Goal: Check status: Check status

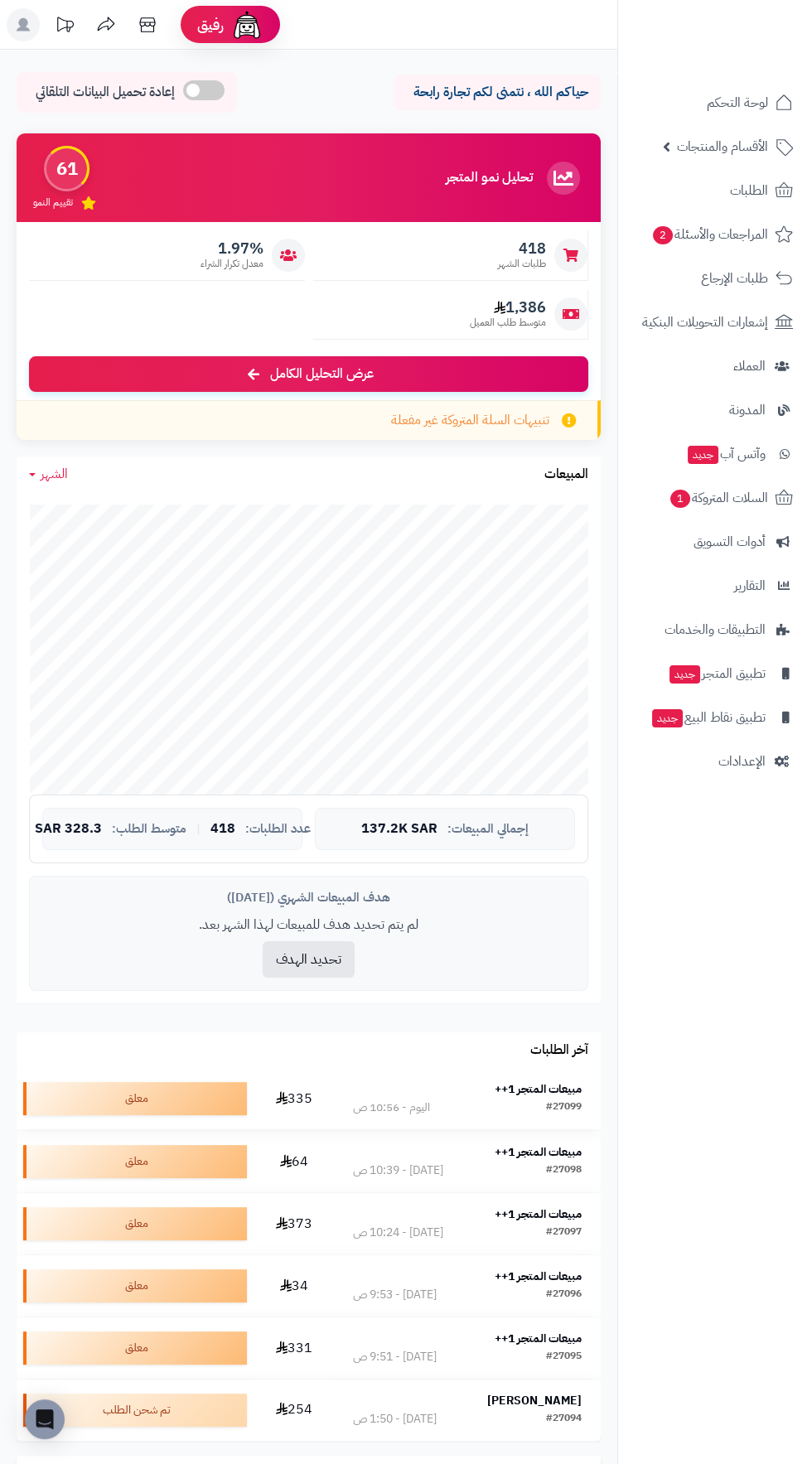
click at [569, 1087] on strong "مبيعات المتجر 1++" at bounding box center [537, 1089] width 87 height 18
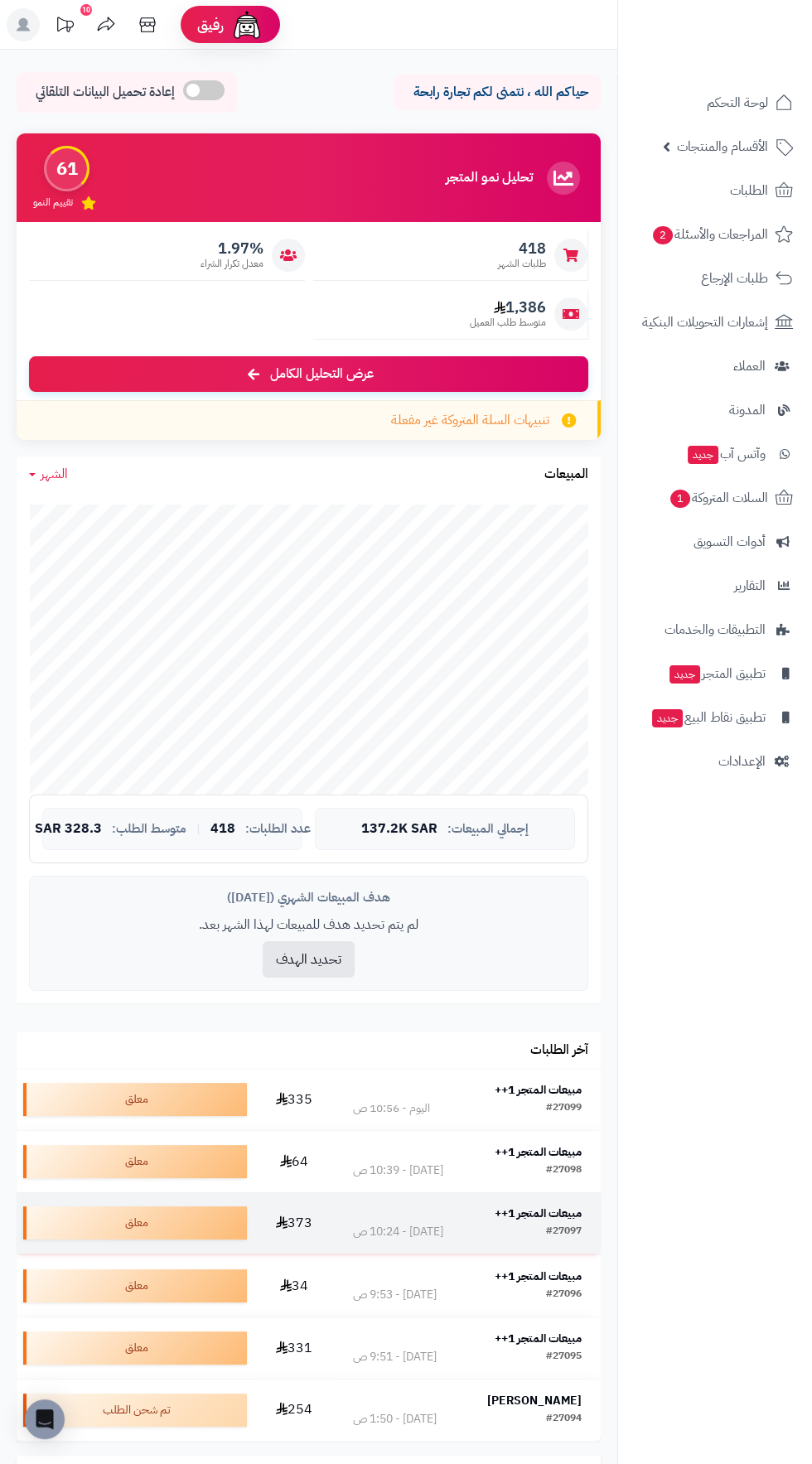
click at [569, 1220] on strong "مبيعات المتجر 1++" at bounding box center [537, 1213] width 87 height 18
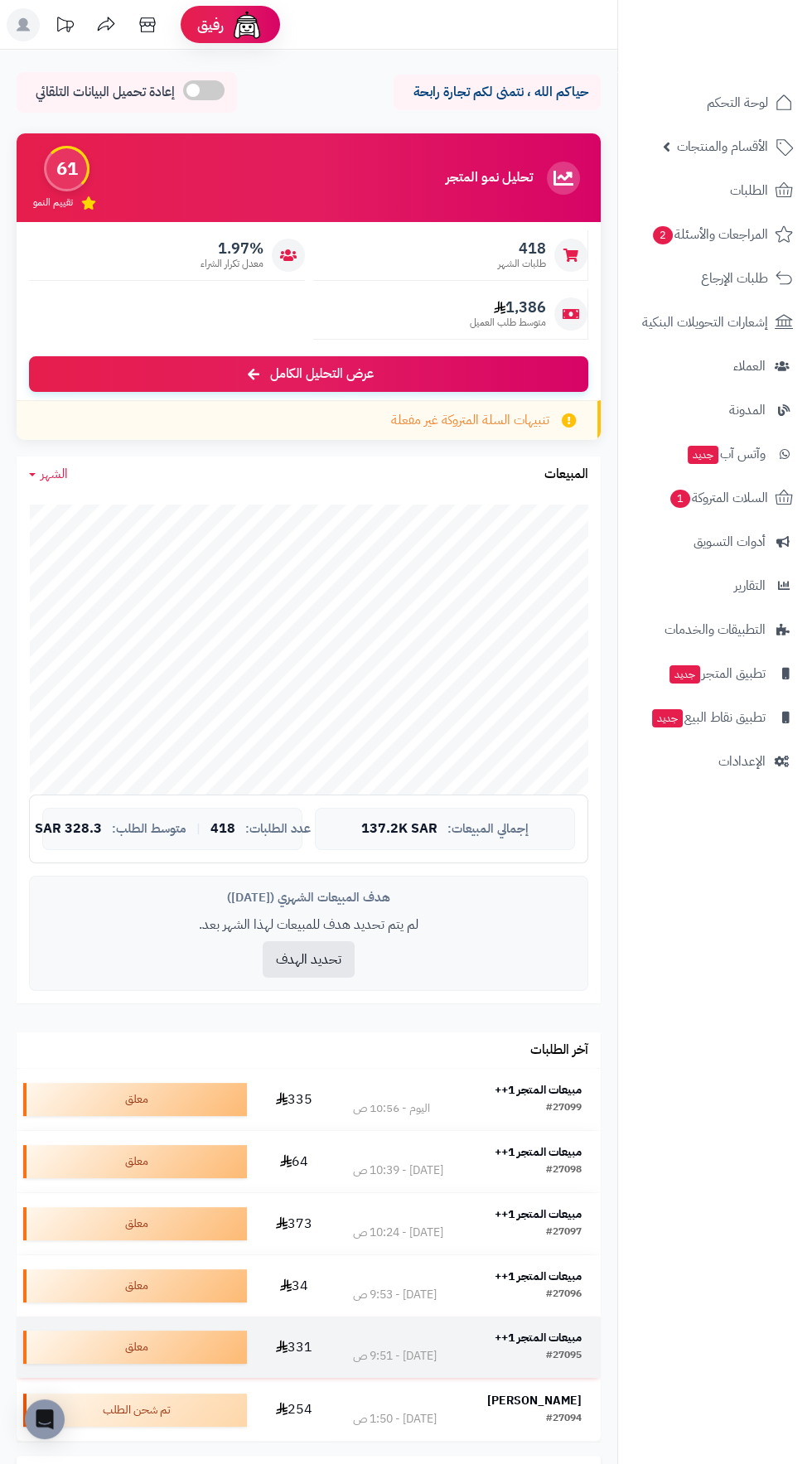
click at [546, 1355] on div "#27095" at bounding box center [564, 1357] width 35 height 17
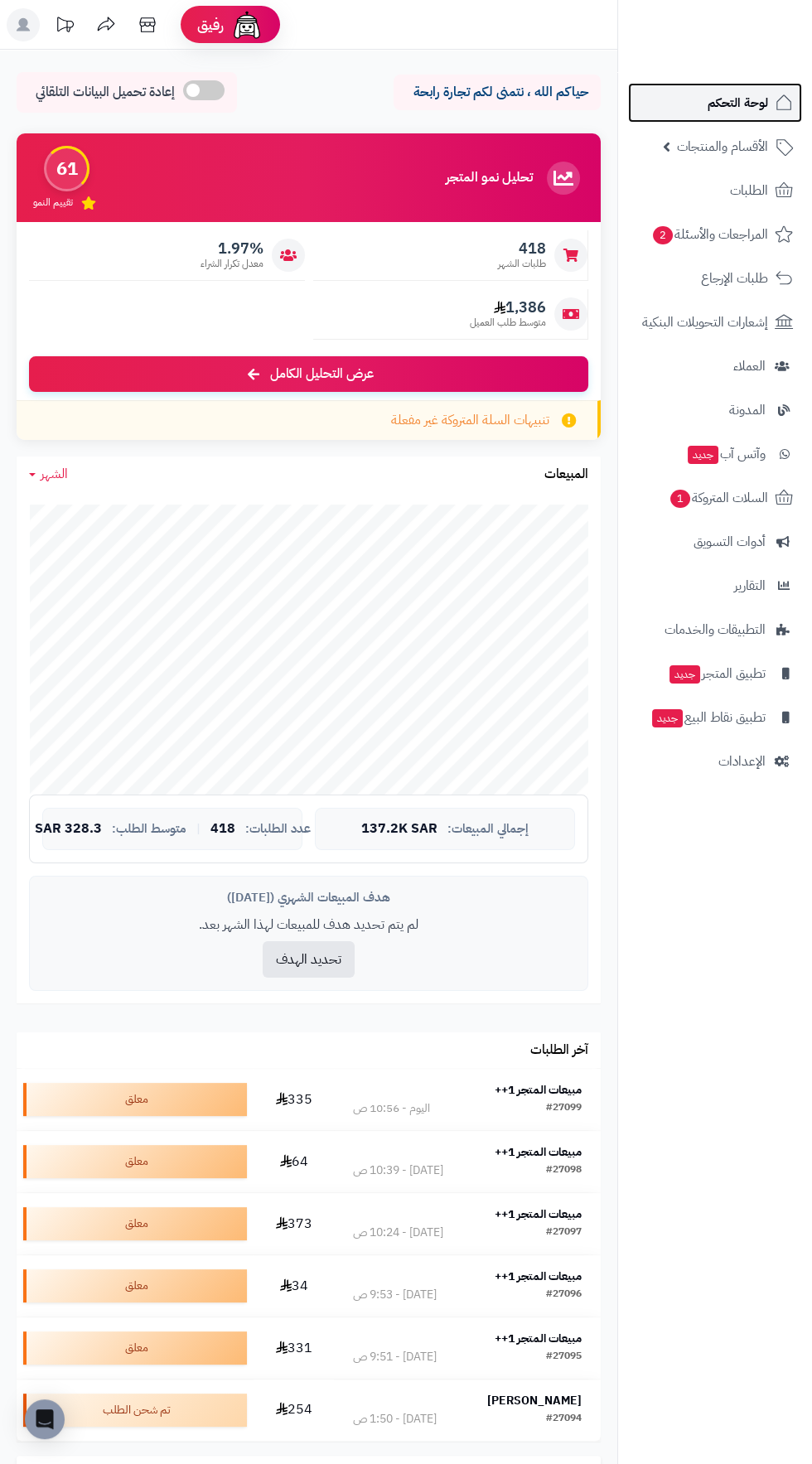
click at [731, 100] on span "لوحة التحكم" at bounding box center [737, 103] width 61 height 23
